Goal: Navigation & Orientation: Find specific page/section

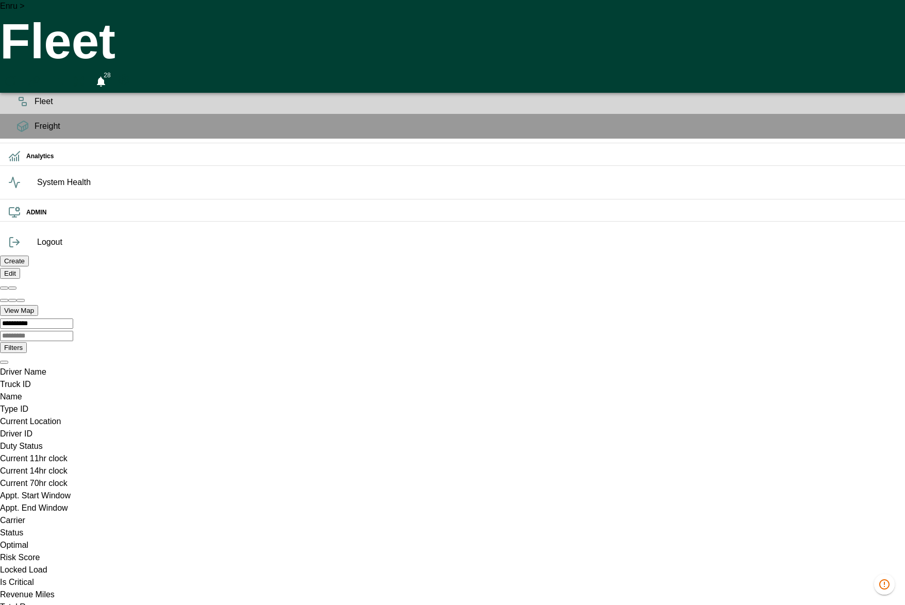
scroll to position [0, 732716]
